Goal: Subscribe to service/newsletter

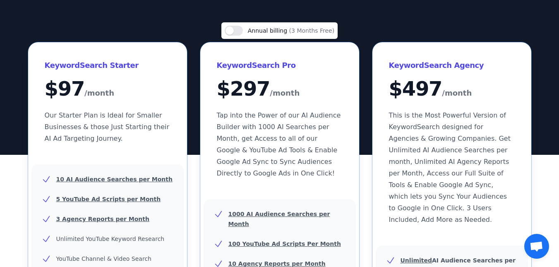
scroll to position [62, 0]
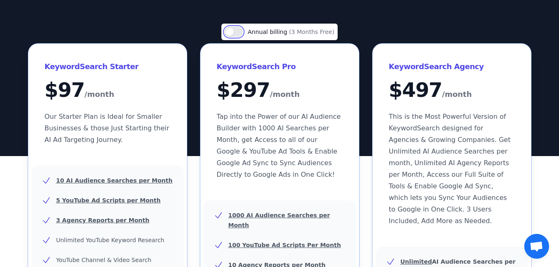
click at [239, 28] on button "Use setting" at bounding box center [234, 32] width 18 height 10
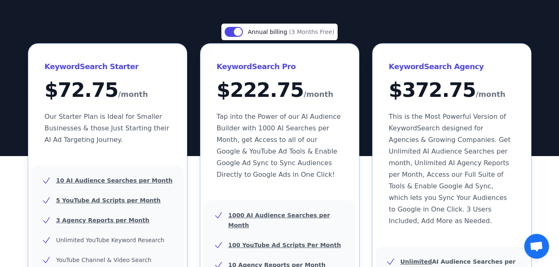
click at [298, 35] on span "(3 Months Free)" at bounding box center [312, 32] width 46 height 7
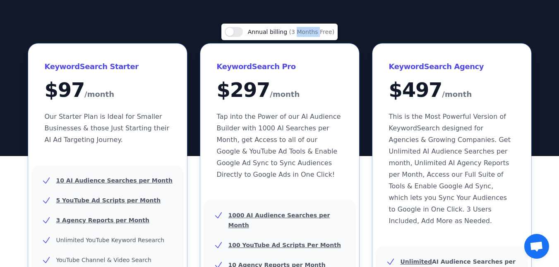
click at [298, 35] on span "(3 Months Free)" at bounding box center [312, 32] width 46 height 7
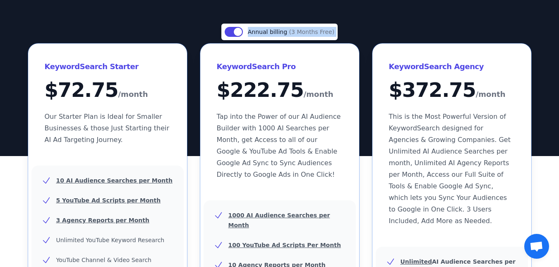
click at [298, 35] on span "(3 Months Free)" at bounding box center [312, 32] width 46 height 7
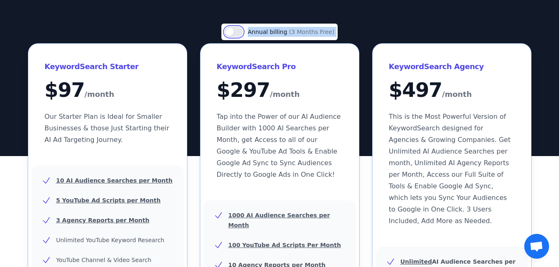
click at [236, 30] on button "Use setting" at bounding box center [234, 32] width 18 height 10
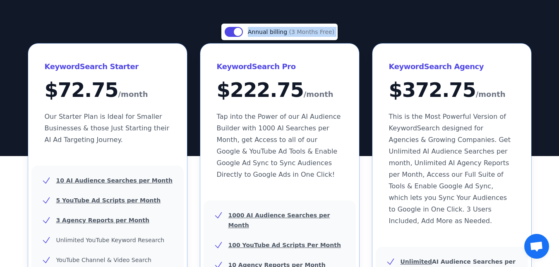
click at [359, 36] on div "Use setting Annual billing (3 Months Free)" at bounding box center [279, 34] width 503 height 20
click at [231, 30] on button "Use setting" at bounding box center [234, 32] width 18 height 10
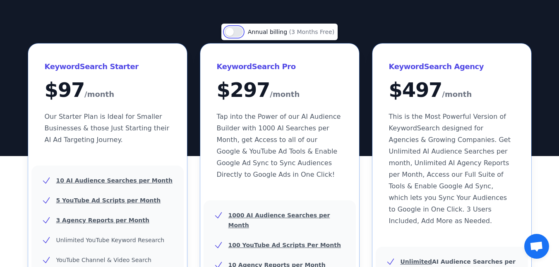
click at [239, 33] on button "Use setting" at bounding box center [234, 32] width 18 height 10
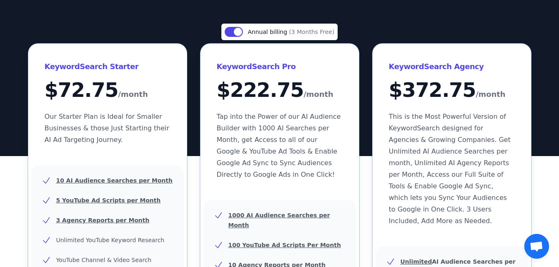
click at [425, 11] on div "Sign out KeywordSearch AI Try It Free for 5 Days!" at bounding box center [279, 47] width 559 height 219
click at [343, 65] on h3 "KeywordSearch Agency" at bounding box center [280, 66] width 126 height 13
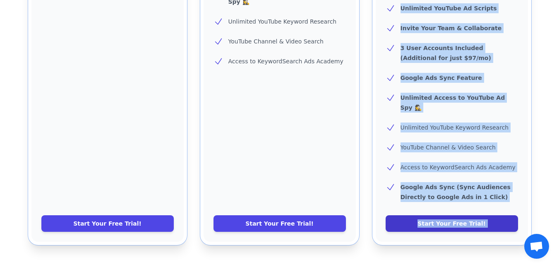
scroll to position [392, 0]
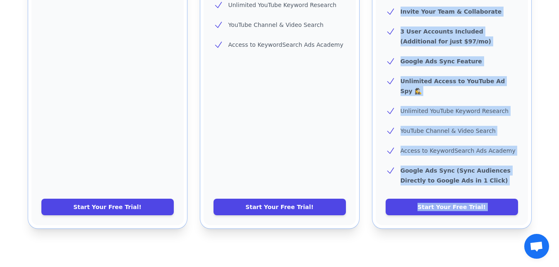
drag, startPoint x: 432, startPoint y: 65, endPoint x: 492, endPoint y: 222, distance: 168.3
click at [492, 222] on div "Use setting Annual billing (3 Months Free) KeywordSearch Starter $ 72.75 /month…" at bounding box center [279, 44] width 559 height 435
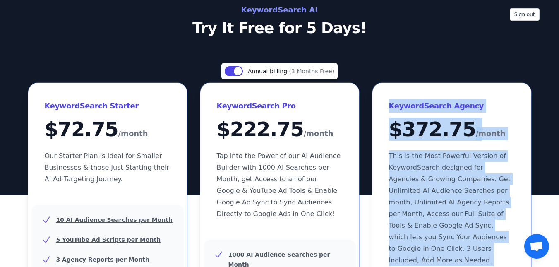
scroll to position [24, 0]
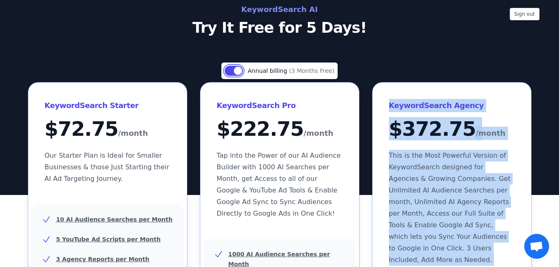
click at [238, 67] on button "Use setting" at bounding box center [234, 71] width 18 height 10
